Goal: Find specific page/section: Find specific page/section

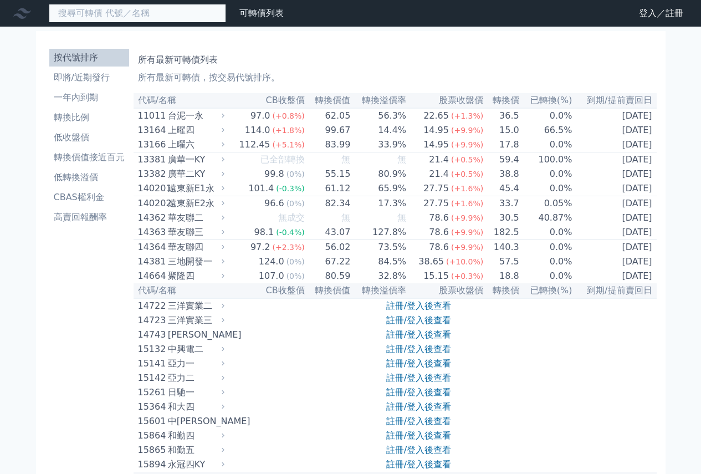
click at [147, 14] on input at bounding box center [137, 13] width 177 height 19
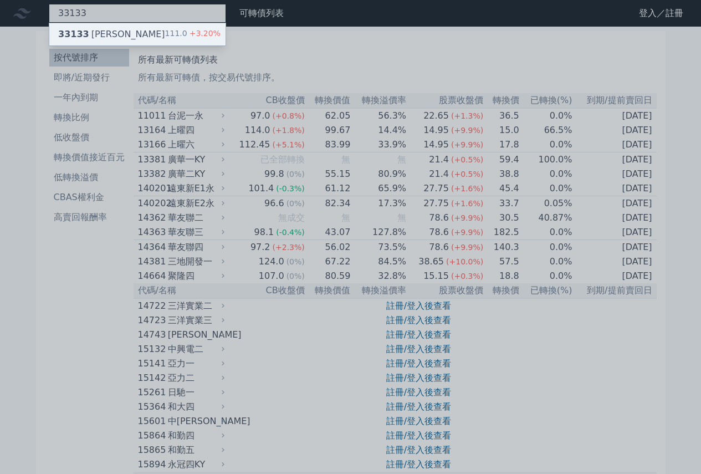
type input "33133"
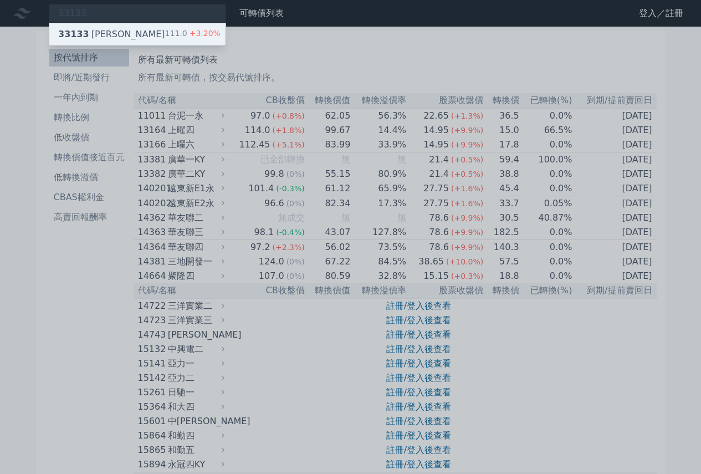
click at [104, 36] on div "33133 斐成三" at bounding box center [111, 34] width 107 height 13
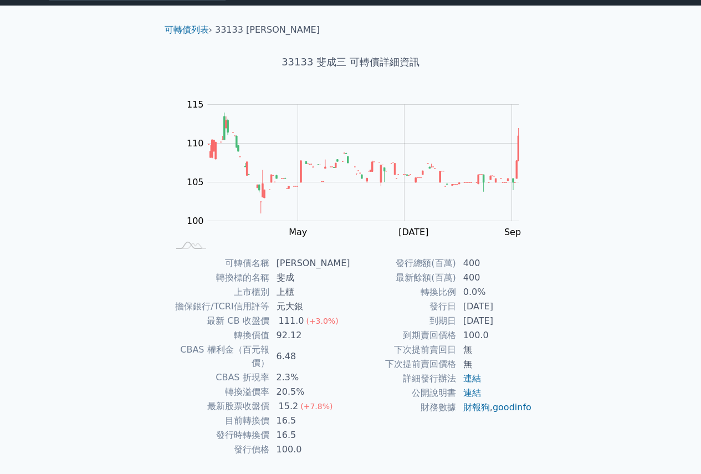
scroll to position [39, 0]
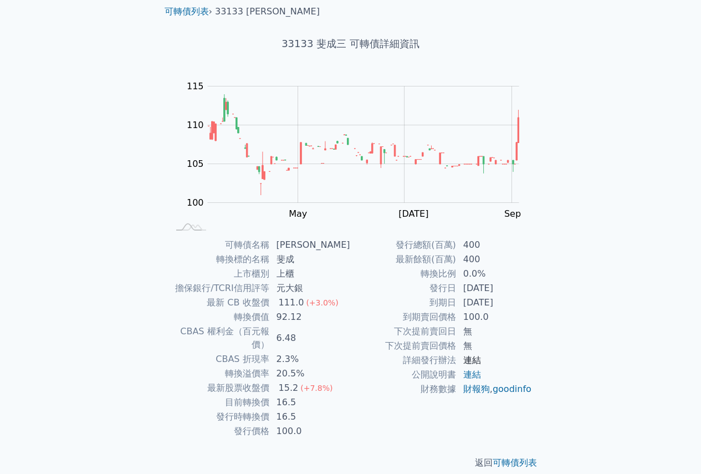
click at [475, 361] on link "連結" at bounding box center [472, 360] width 18 height 11
